Goal: Task Accomplishment & Management: Manage account settings

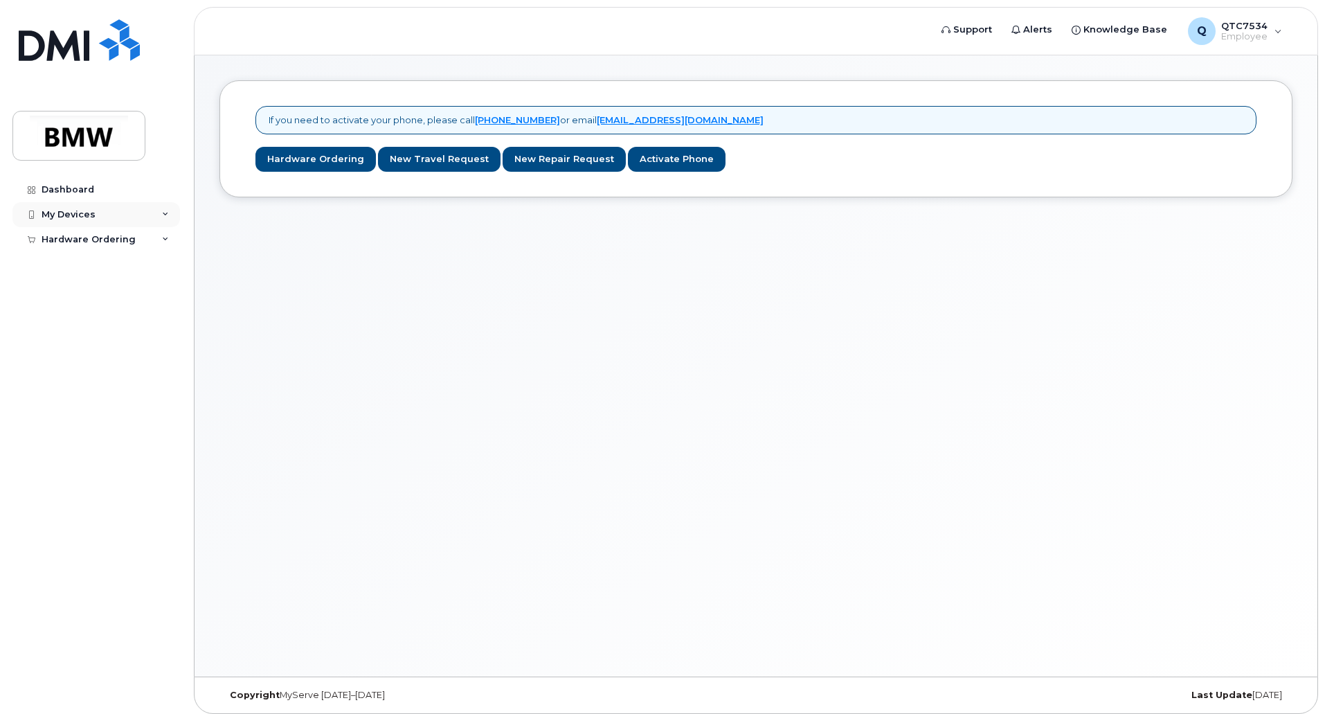
click at [96, 210] on div "My Devices" at bounding box center [96, 214] width 168 height 25
click at [86, 239] on div "Add Device" at bounding box center [75, 240] width 55 height 12
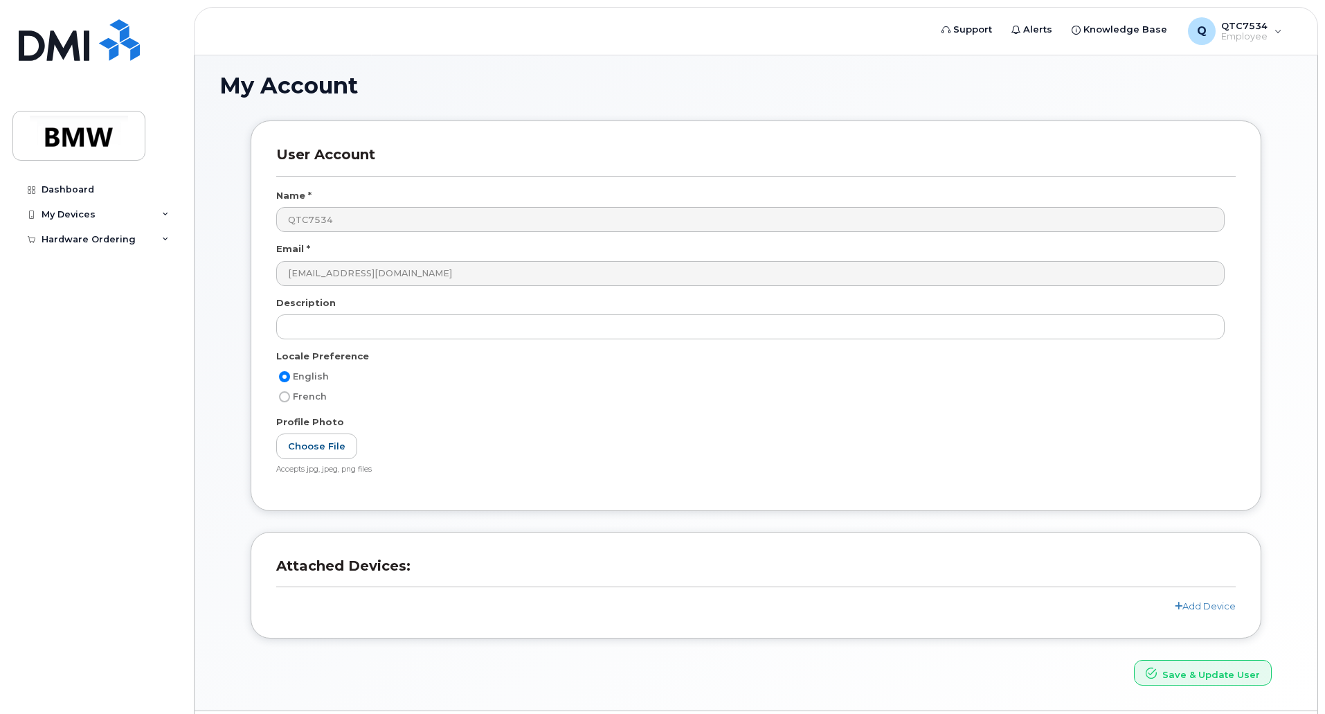
scroll to position [48, 0]
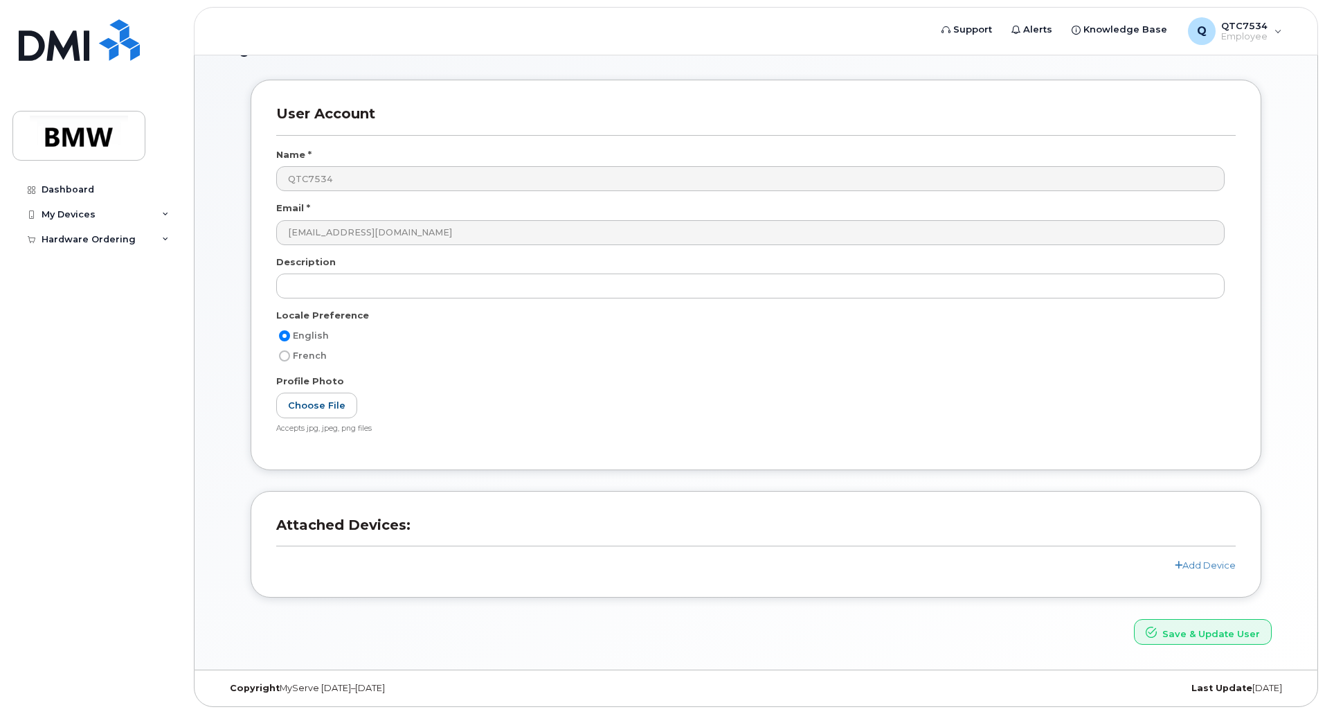
click at [1212, 571] on div "Add Device" at bounding box center [756, 565] width 960 height 13
click at [1215, 566] on link "Add Device" at bounding box center [1205, 564] width 61 height 11
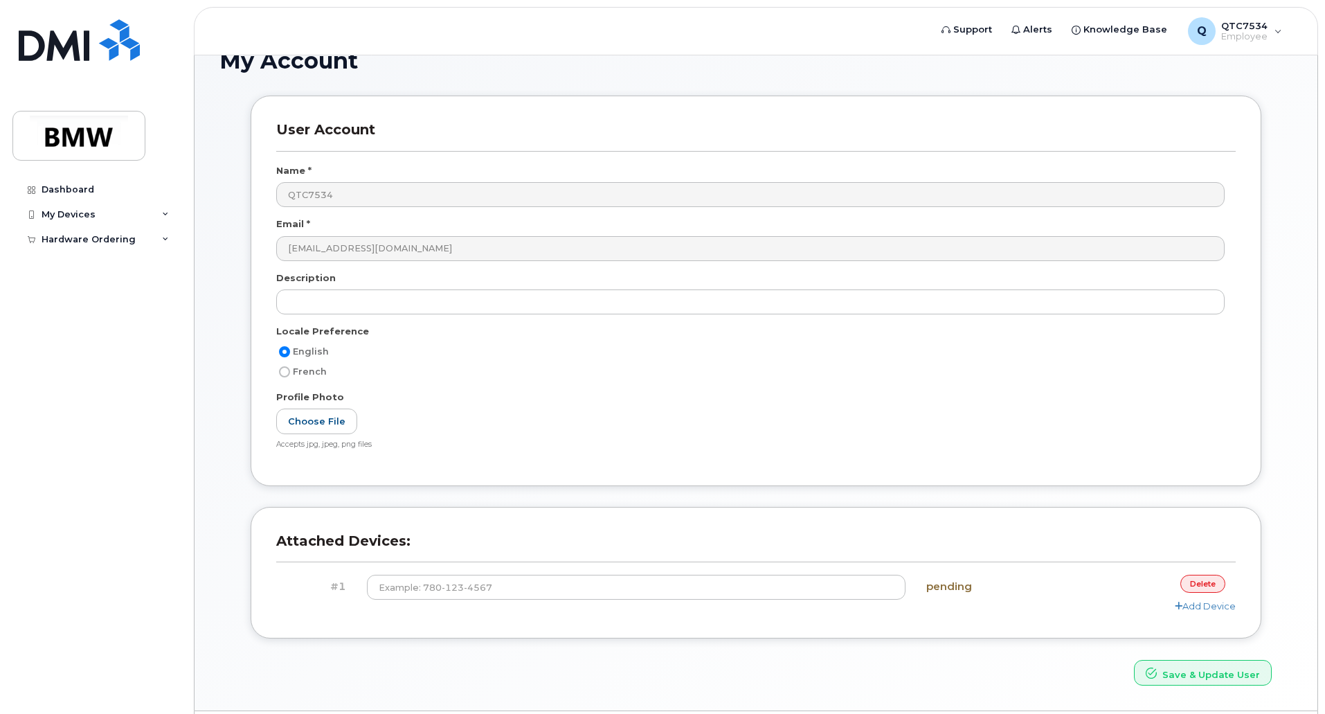
scroll to position [0, 0]
